Goal: Task Accomplishment & Management: Manage account settings

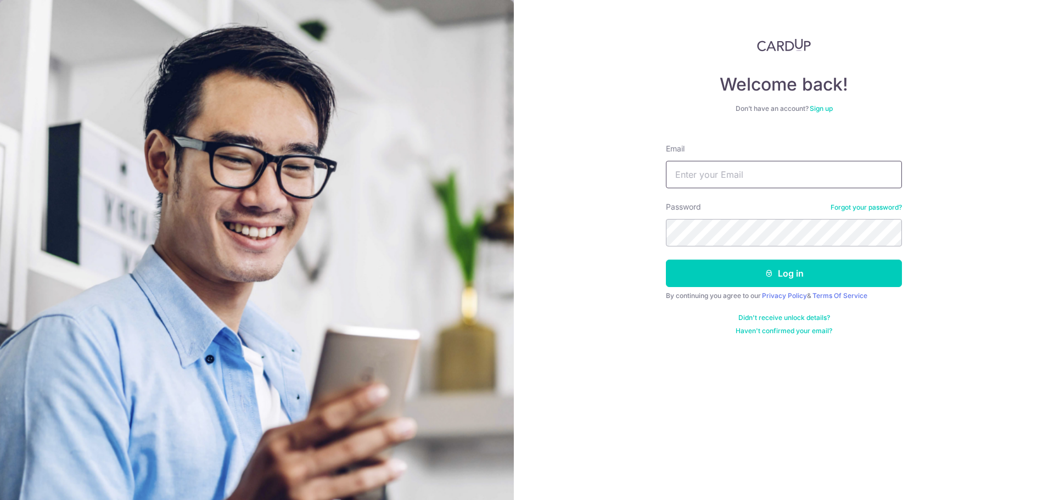
click at [727, 187] on input "Email" at bounding box center [784, 174] width 236 height 27
type input "[PERSON_NAME][EMAIL_ADDRESS][DOMAIN_NAME]"
click at [666, 260] on button "Log in" at bounding box center [784, 273] width 236 height 27
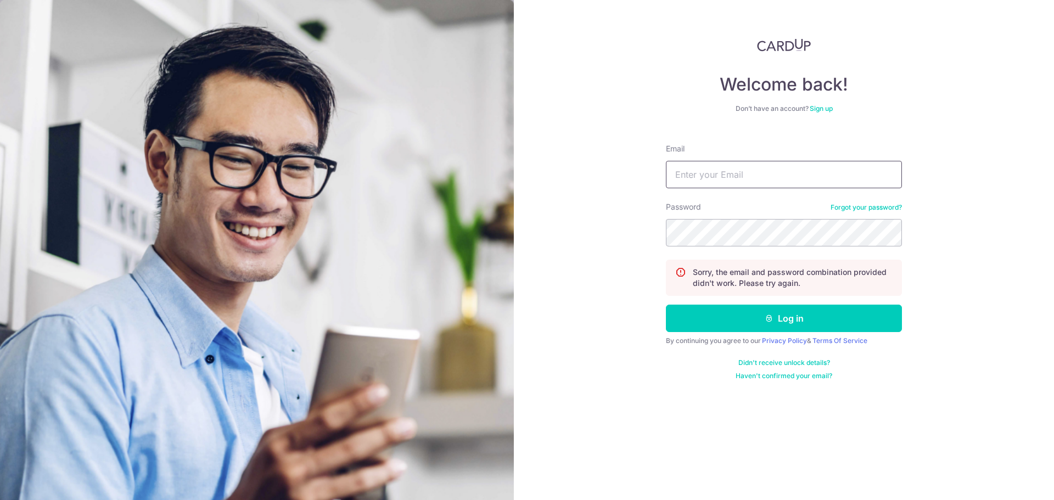
click at [763, 182] on input "Email" at bounding box center [784, 174] width 236 height 27
type input "[PERSON_NAME][EMAIL_ADDRESS][DOMAIN_NAME]"
click at [666, 305] on button "Log in" at bounding box center [784, 318] width 236 height 27
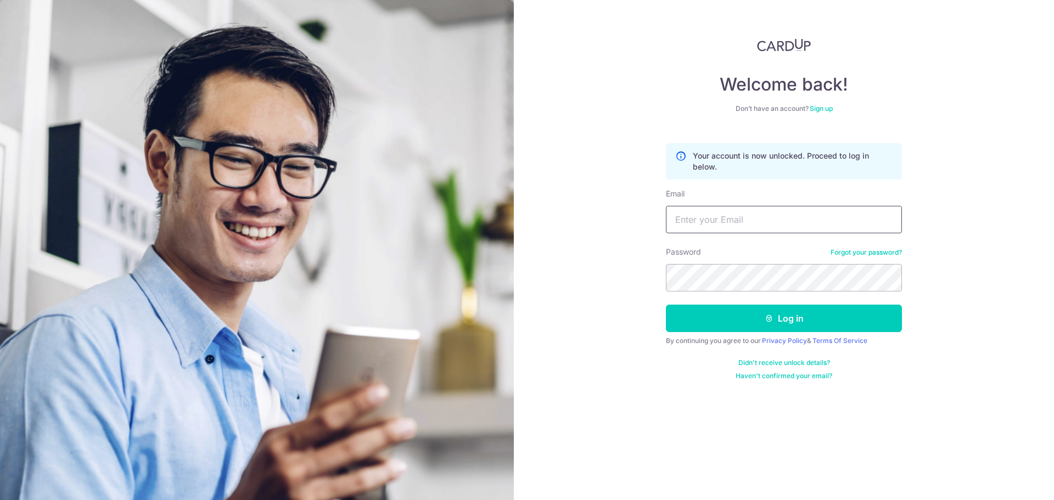
click at [728, 219] on input "Email" at bounding box center [784, 219] width 236 height 27
type input "loren.viswalingam@yahoo.com"
click at [666, 305] on button "Log in" at bounding box center [784, 318] width 236 height 27
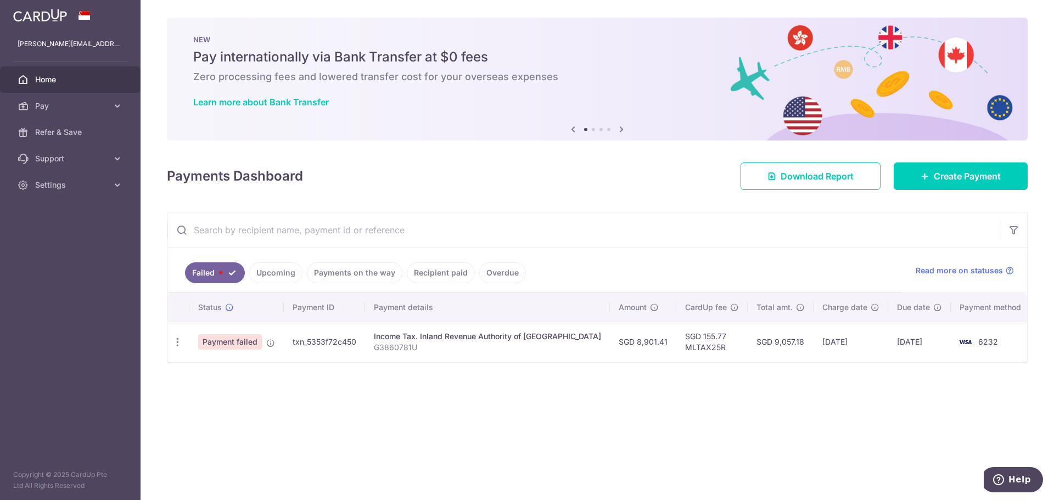
click at [238, 339] on span "Payment failed" at bounding box center [230, 341] width 64 height 15
click at [268, 343] on icon at bounding box center [270, 343] width 9 height 9
click at [938, 339] on td "09/10/2025" at bounding box center [919, 342] width 63 height 40
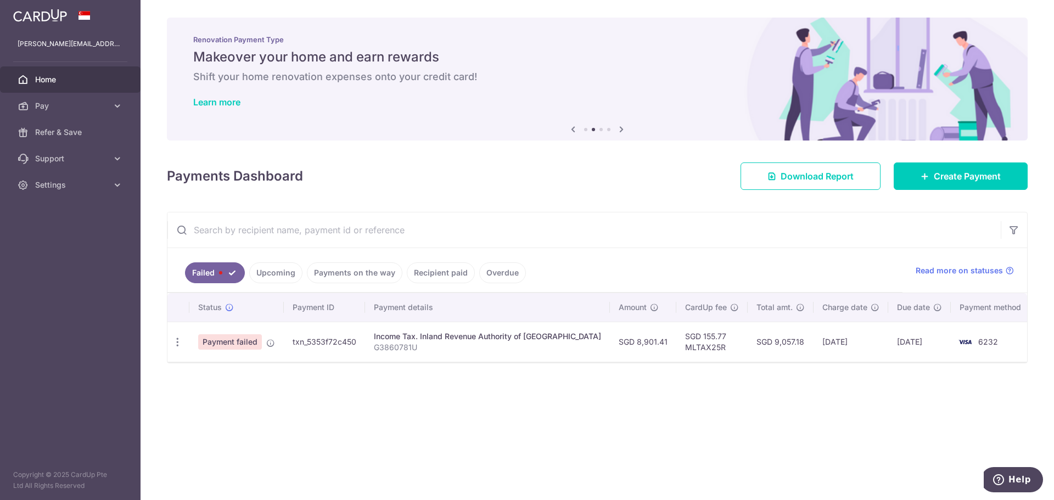
click at [283, 275] on link "Upcoming" at bounding box center [275, 272] width 53 height 21
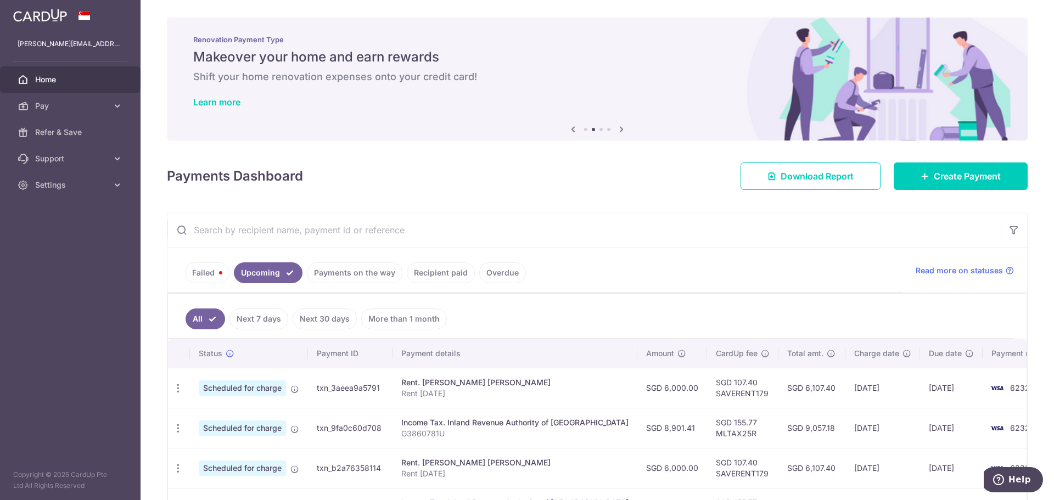
click at [346, 275] on link "Payments on the way" at bounding box center [354, 272] width 95 height 21
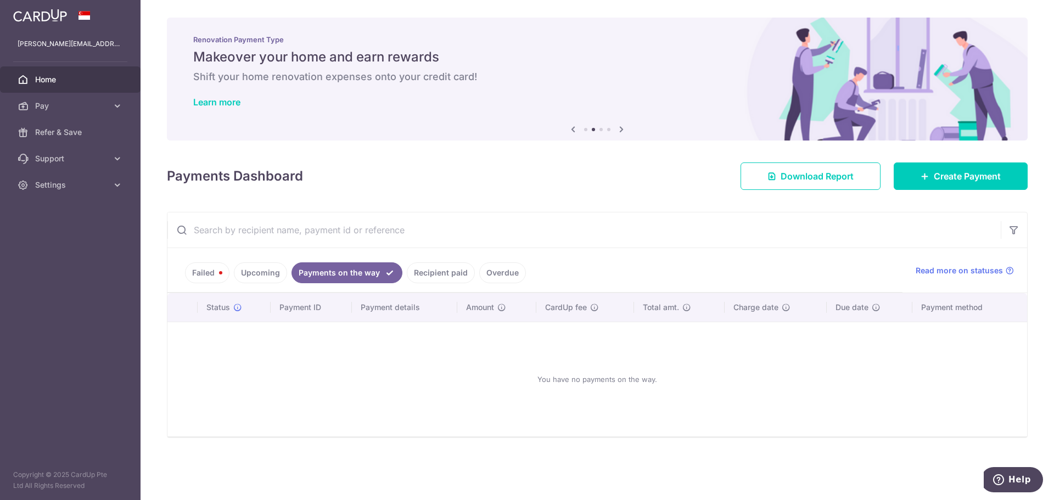
click at [434, 277] on link "Recipient paid" at bounding box center [441, 272] width 68 height 21
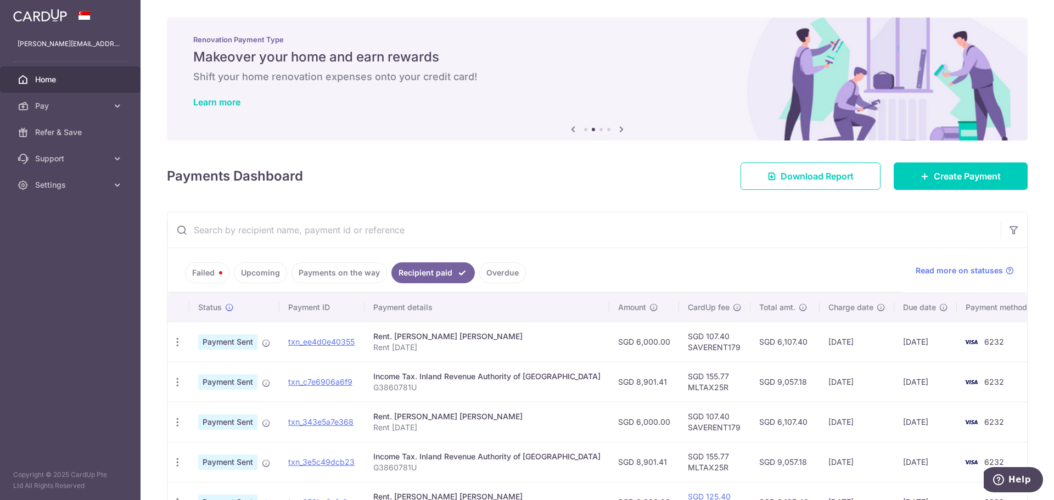
click at [495, 274] on link "Overdue" at bounding box center [502, 272] width 47 height 21
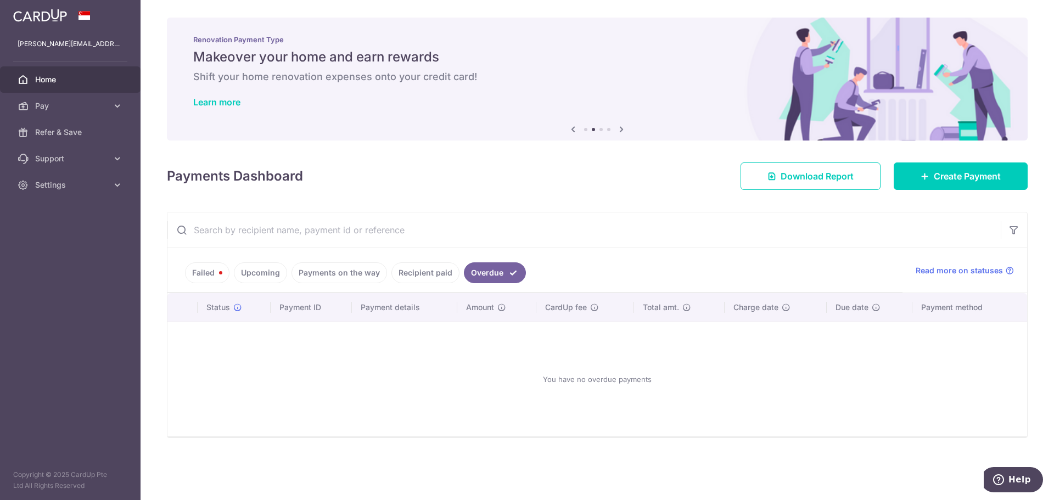
click at [219, 270] on link "Failed" at bounding box center [207, 272] width 44 height 21
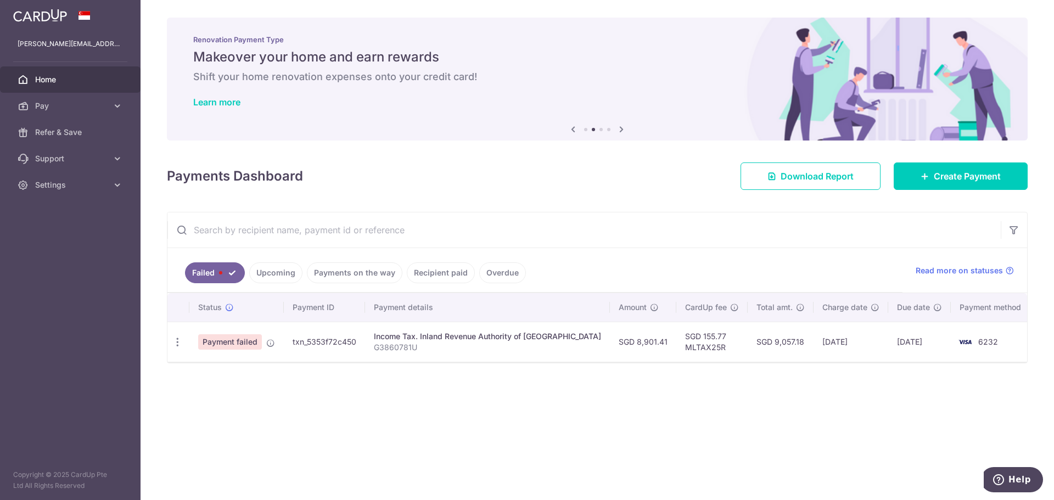
click at [232, 342] on span "Payment failed" at bounding box center [230, 341] width 64 height 15
click at [176, 341] on icon "button" at bounding box center [178, 342] width 12 height 12
click at [202, 365] on link "Update payment" at bounding box center [225, 372] width 114 height 26
radio input "true"
type input "8,901.41"
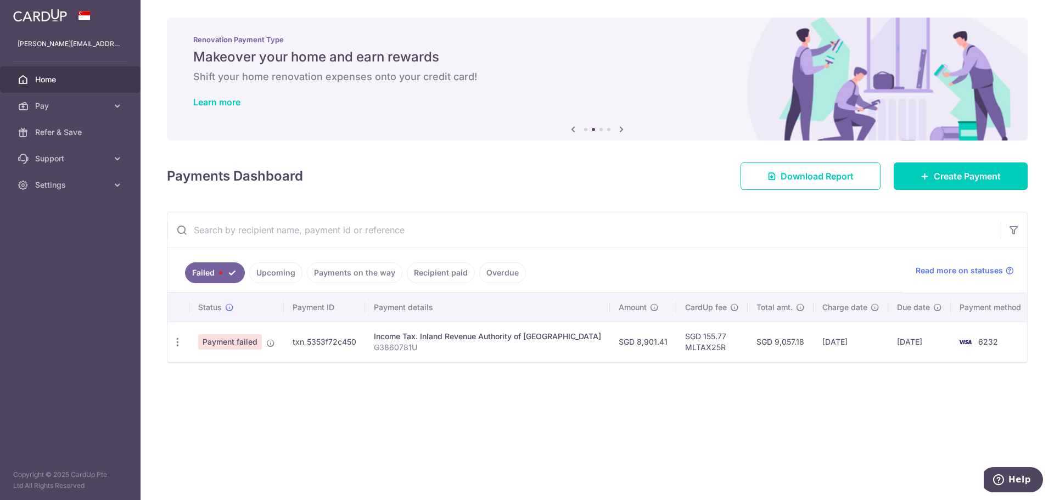
type input "G3860781U"
type input "MLTAX25R"
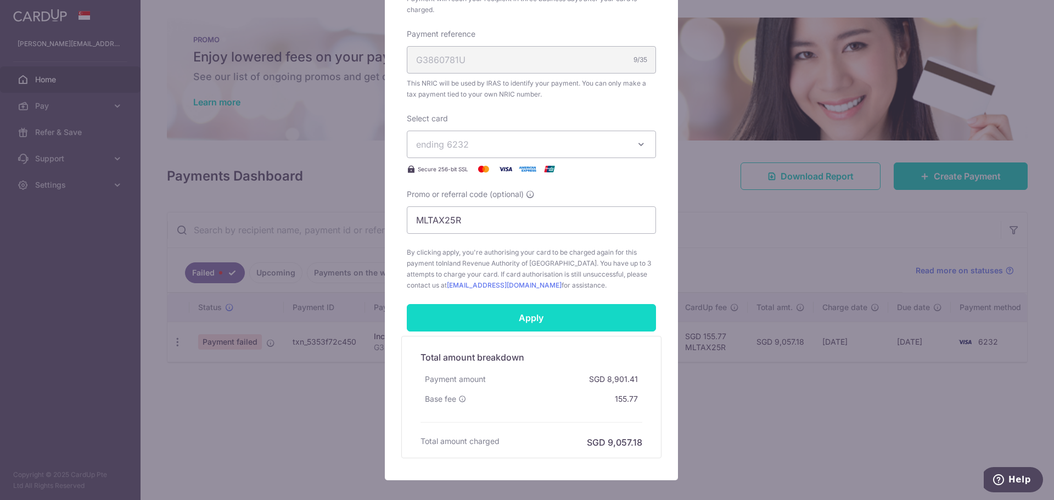
scroll to position [388, 0]
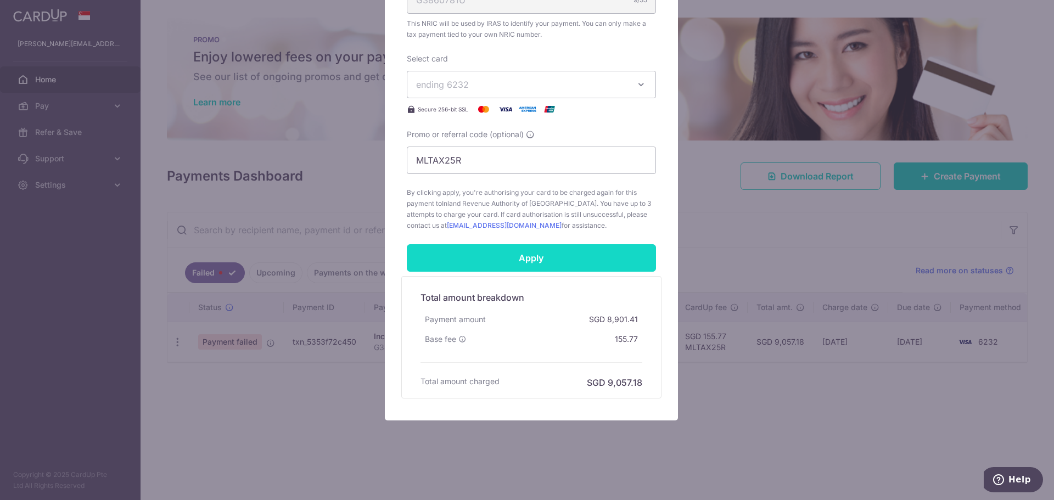
click at [545, 255] on input "Apply" at bounding box center [531, 257] width 249 height 27
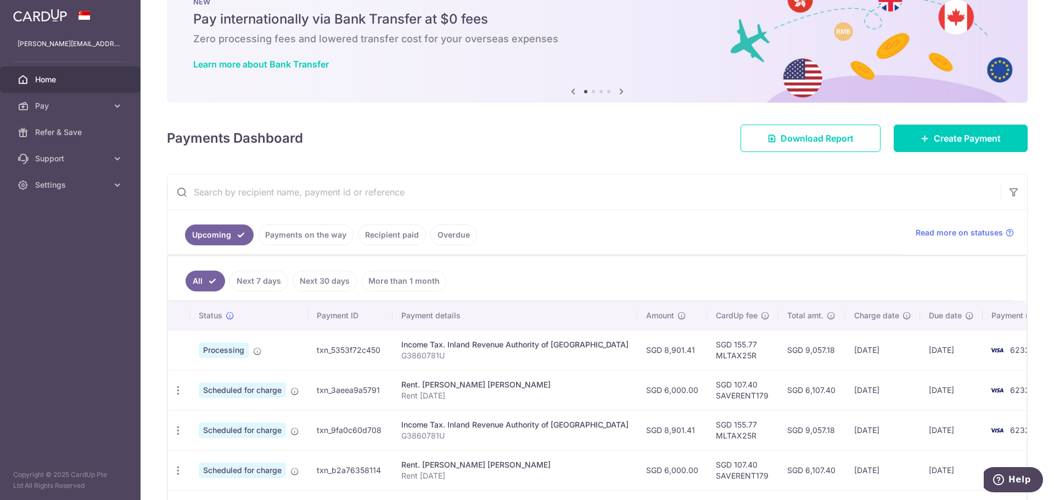
scroll to position [55, 0]
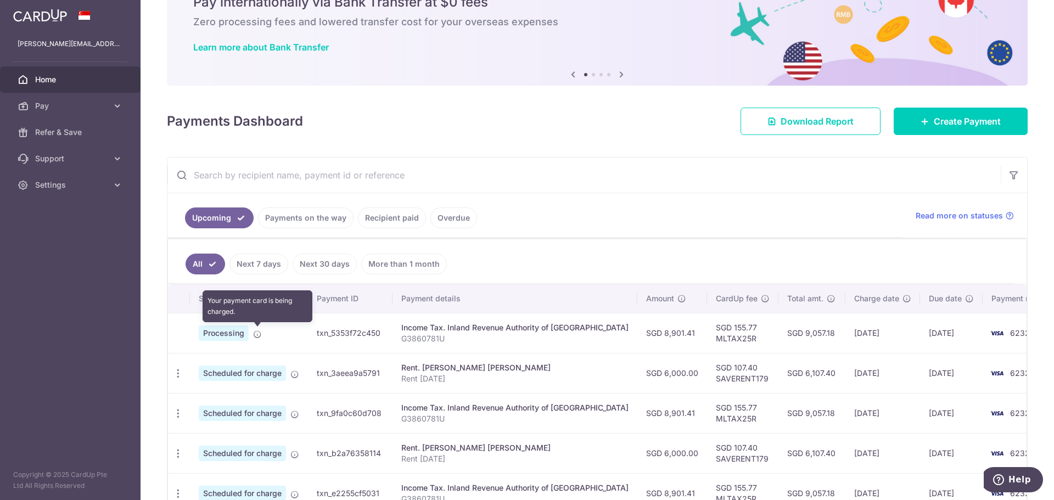
click at [260, 339] on td "Processing Your payment card is being charged." at bounding box center [249, 333] width 118 height 40
click at [258, 336] on icon at bounding box center [257, 334] width 9 height 9
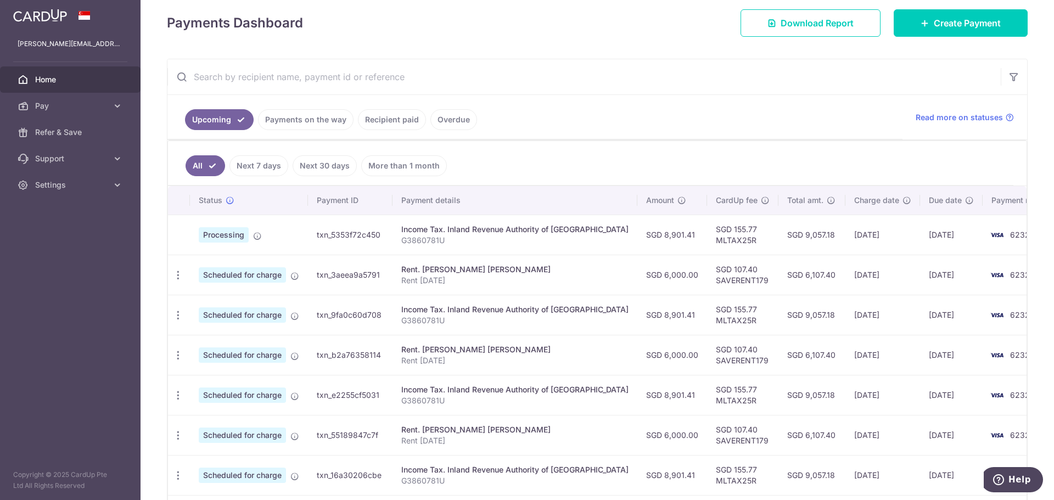
scroll to position [165, 0]
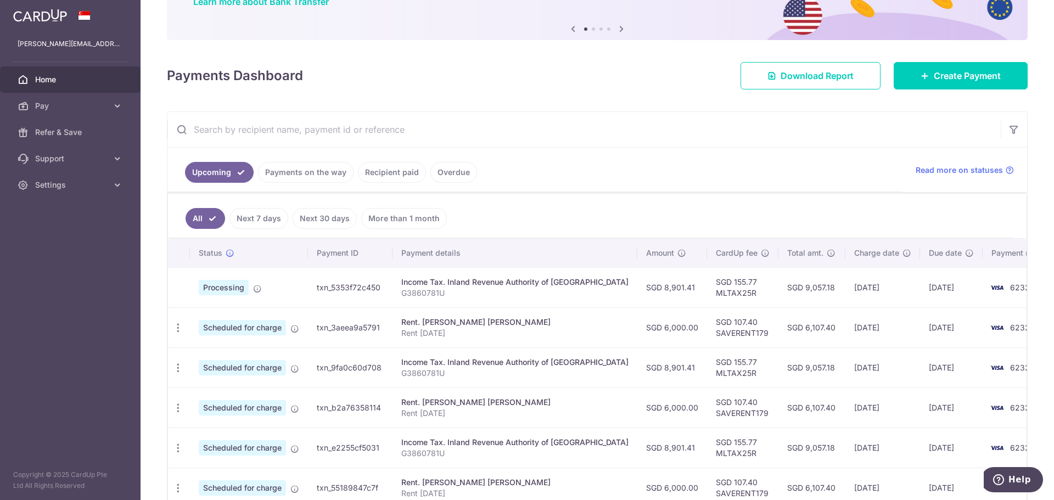
scroll to position [110, 0]
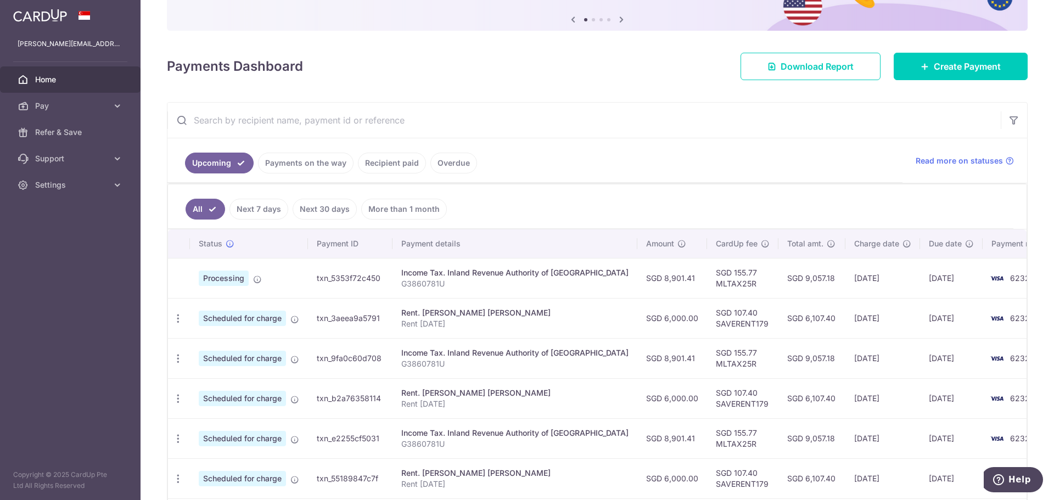
click at [297, 161] on link "Payments on the way" at bounding box center [305, 163] width 95 height 21
